Goal: Transaction & Acquisition: Book appointment/travel/reservation

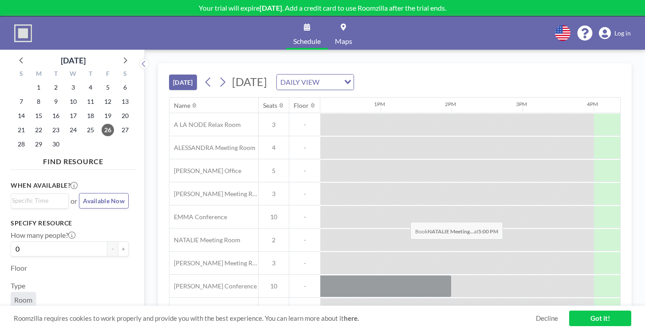
scroll to position [0, 864]
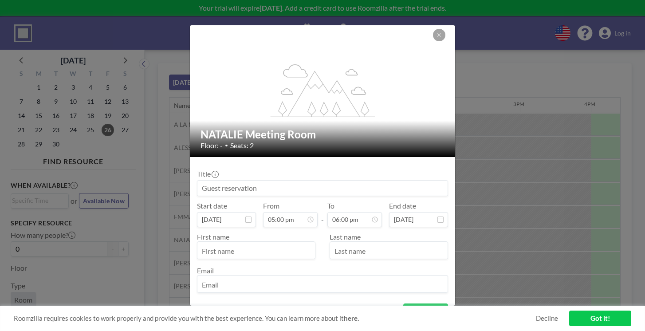
click at [299, 180] on input at bounding box center [322, 187] width 250 height 15
type input "daa"
click at [261, 243] on input "text" at bounding box center [255, 250] width 117 height 15
type input "da"
click at [358, 243] on input "text" at bounding box center [388, 250] width 117 height 15
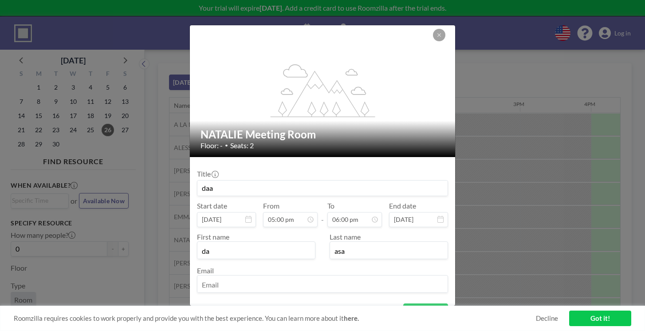
type input "asa"
click at [310, 277] on input "email" at bounding box center [322, 284] width 250 height 15
type input "sarin.drew@pocketfm.com"
click at [409, 303] on button "BOOK NOW" at bounding box center [425, 311] width 45 height 16
